Goal: Task Accomplishment & Management: Manage account settings

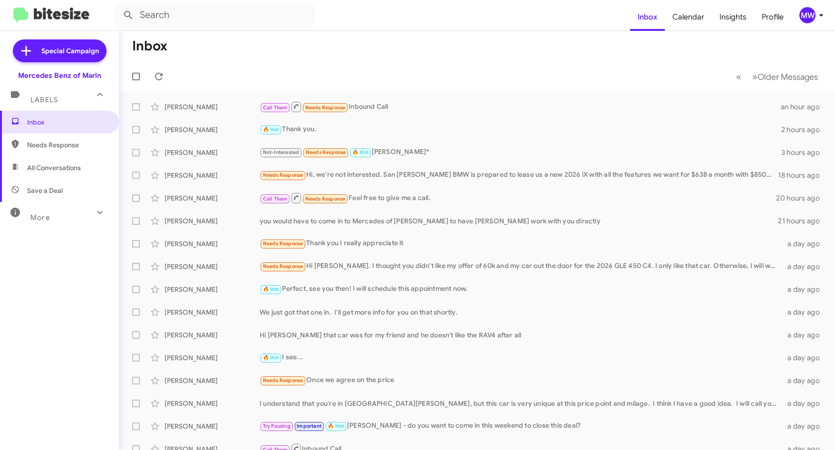
click at [35, 145] on span "Needs Response" at bounding box center [67, 145] width 81 height 10
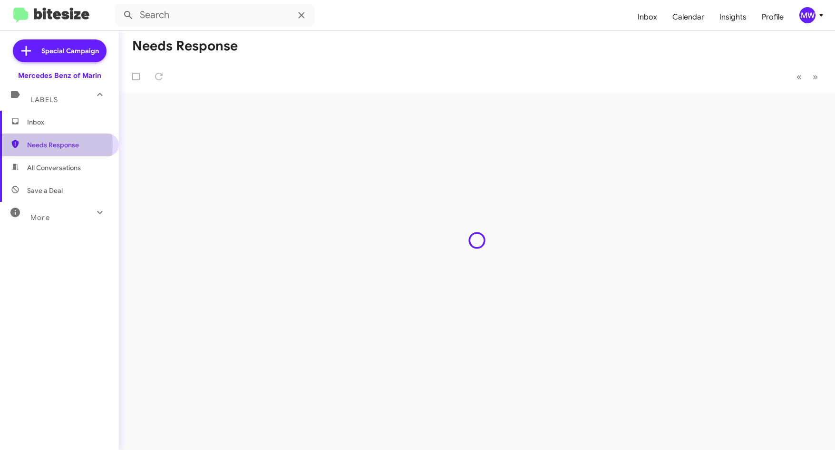
type input "in:needs-response"
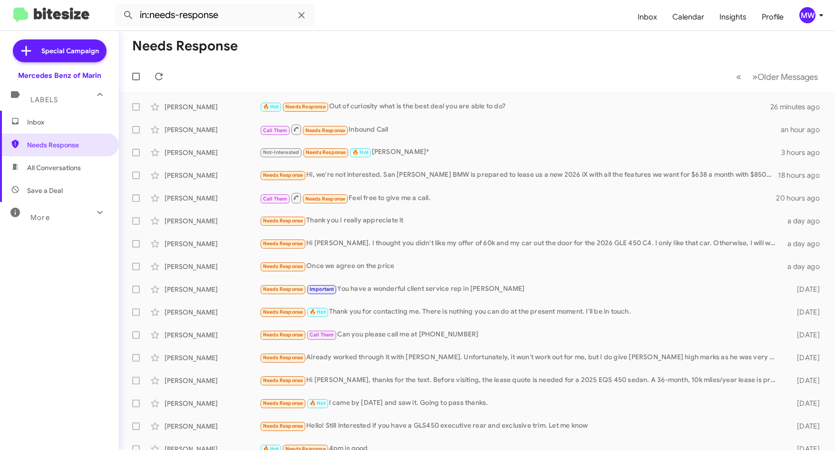
click at [39, 119] on span "Inbox" at bounding box center [67, 122] width 81 height 10
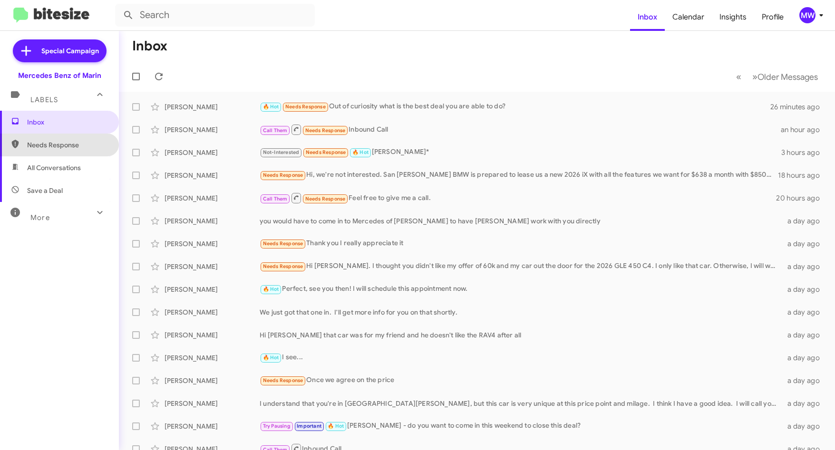
click at [63, 136] on span "Needs Response" at bounding box center [59, 145] width 119 height 23
type input "in:needs-response"
